Goal: Task Accomplishment & Management: Complete application form

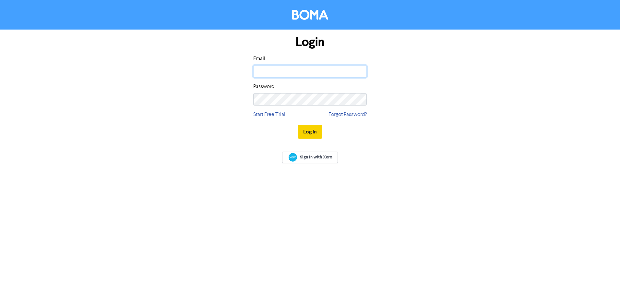
type input "[EMAIL_ADDRESS][DOMAIN_NAME]"
click at [312, 134] on button "Log In" at bounding box center [310, 132] width 25 height 14
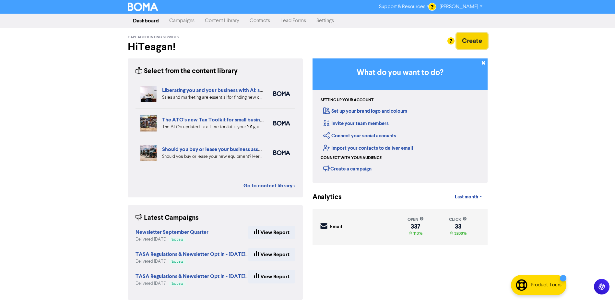
click at [466, 37] on button "Create" at bounding box center [472, 41] width 31 height 16
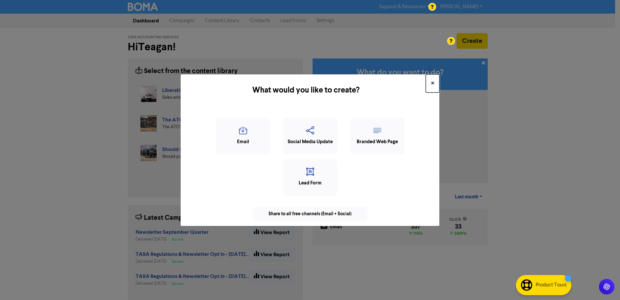
click at [430, 81] on button "×" at bounding box center [433, 83] width 14 height 18
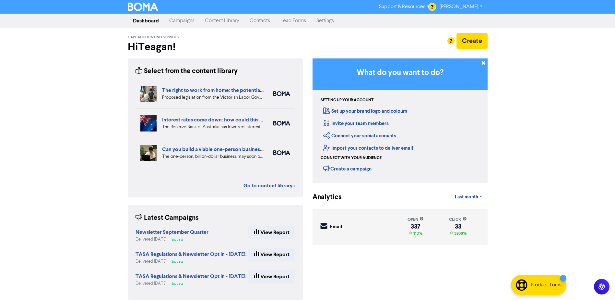
click at [257, 18] on link "Contacts" at bounding box center [260, 20] width 31 height 13
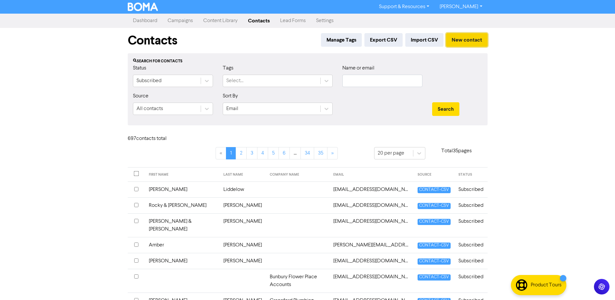
click at [479, 40] on button "New contact" at bounding box center [467, 40] width 42 height 14
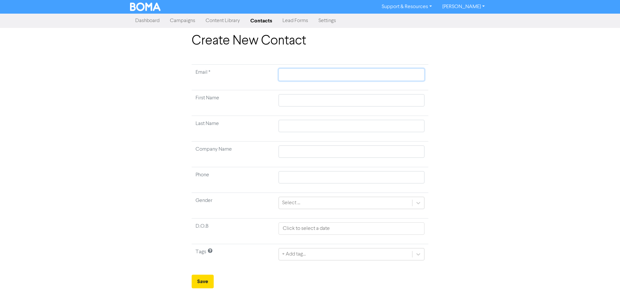
click at [339, 75] on input "text" at bounding box center [352, 74] width 146 height 12
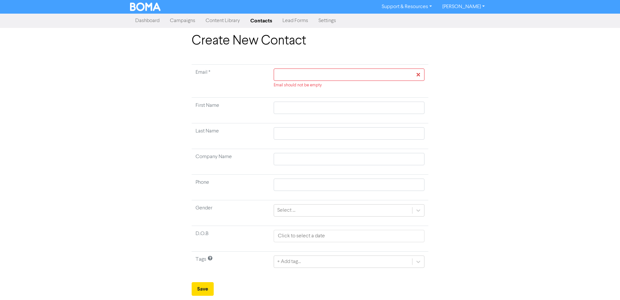
click at [259, 18] on link "Contacts" at bounding box center [261, 20] width 32 height 13
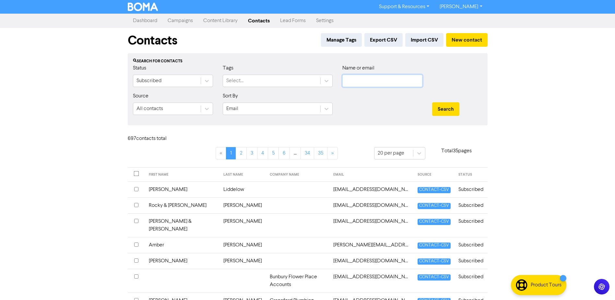
click at [375, 80] on input "text" at bounding box center [382, 81] width 80 height 12
type input "[PERSON_NAME]"
click at [432, 102] on button "Search" at bounding box center [445, 109] width 27 height 14
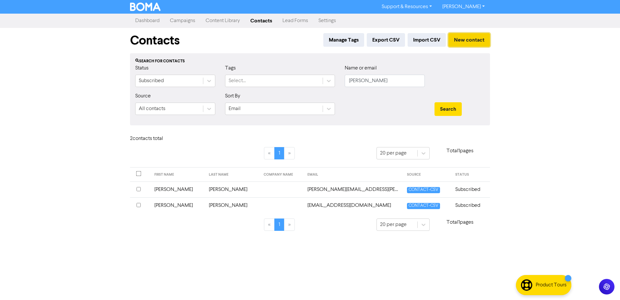
click at [476, 40] on button "New contact" at bounding box center [470, 40] width 42 height 14
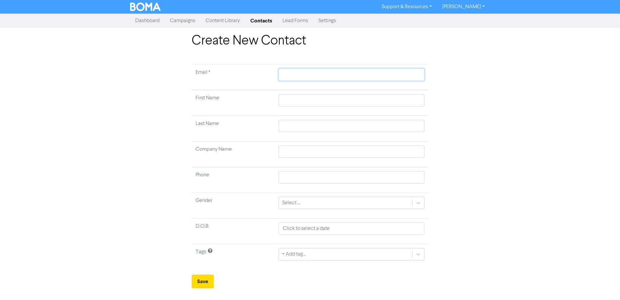
click at [307, 77] on input "text" at bounding box center [352, 74] width 146 height 12
paste input "[EMAIL_ADDRESS][DOMAIN_NAME]"
type input "[EMAIL_ADDRESS][DOMAIN_NAME]"
click at [401, 98] on input "text" at bounding box center [352, 100] width 146 height 12
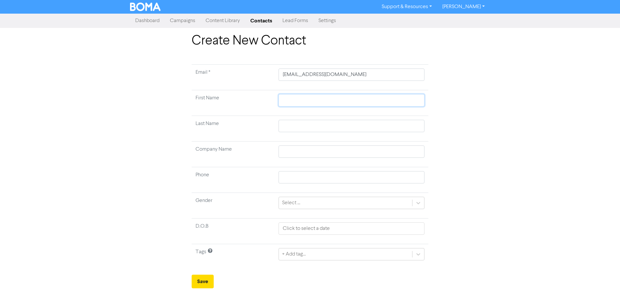
type input "K"
type input "Kl"
type input "Kle"
type input "Kley"
type input "Kleyt"
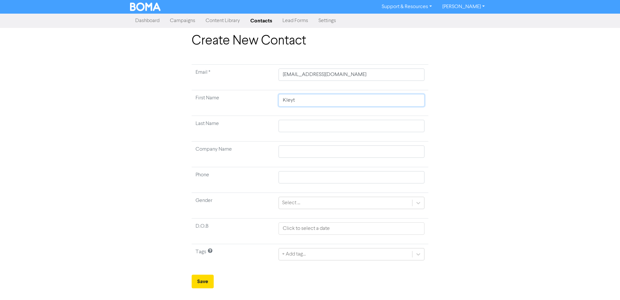
type input "Kleyto"
type input "Kleyton"
type input "D"
type input "Dar"
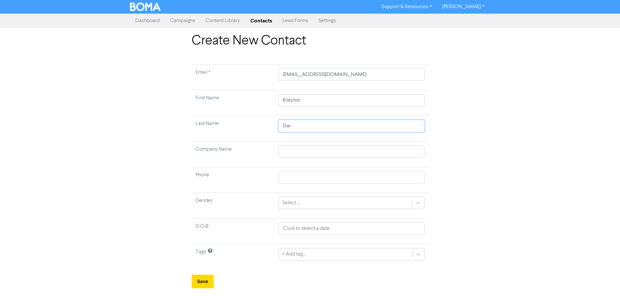
type input "Darn"
type input "Darne"
type input "[PERSON_NAME]"
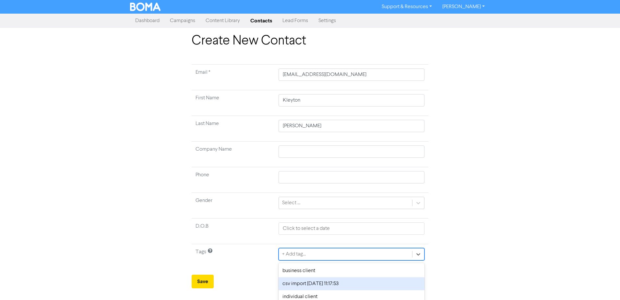
click at [406, 256] on div "option csv import [DATE] 11:17:53 focused, 2 of 5. 5 results available. Use Up …" at bounding box center [352, 254] width 146 height 12
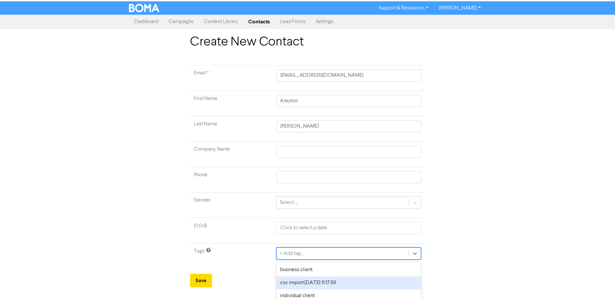
scroll to position [30, 0]
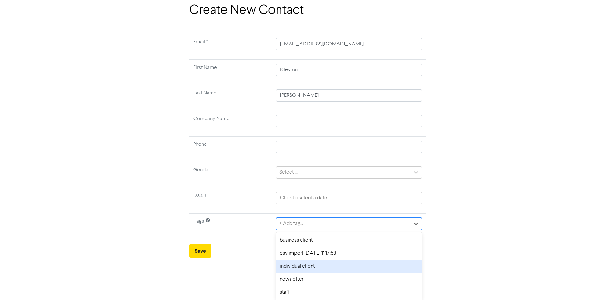
click at [331, 264] on div "individual client" at bounding box center [349, 265] width 146 height 13
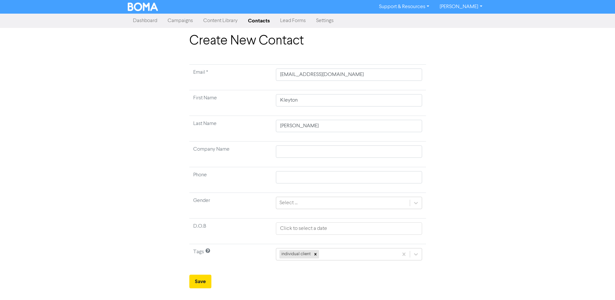
scroll to position [0, 0]
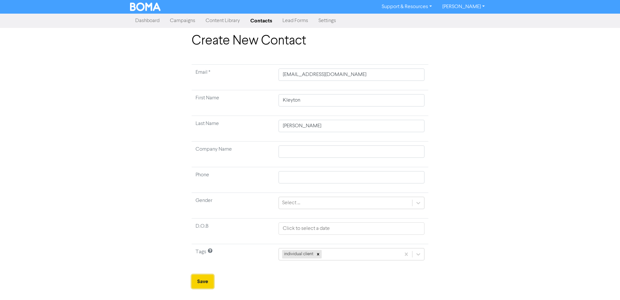
click at [200, 280] on button "Save" at bounding box center [203, 281] width 22 height 14
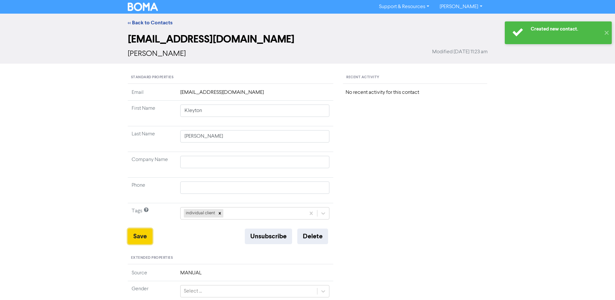
click at [144, 235] on button "Save" at bounding box center [140, 236] width 25 height 16
